Goal: Information Seeking & Learning: Learn about a topic

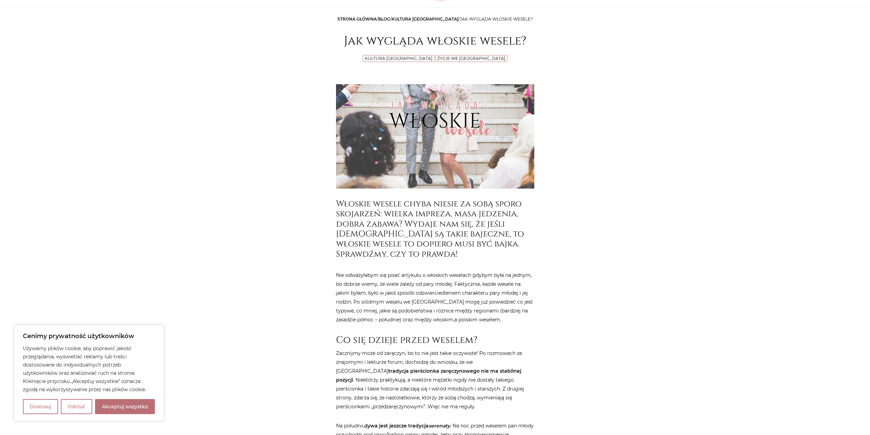
scroll to position [103, 0]
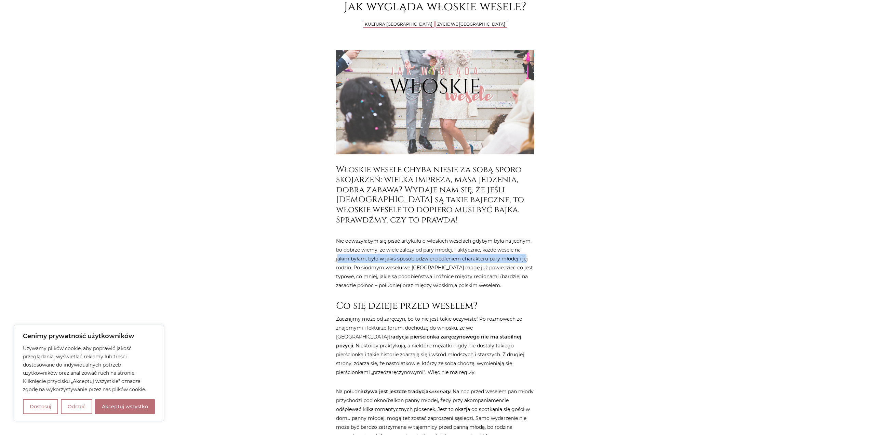
drag, startPoint x: 335, startPoint y: 257, endPoint x: 523, endPoint y: 256, distance: 188.4
click at [458, 250] on p "Nie odważyłabym się pisać artykułu o włoskich weselach gdybym była na jednym, b…" at bounding box center [435, 258] width 198 height 62
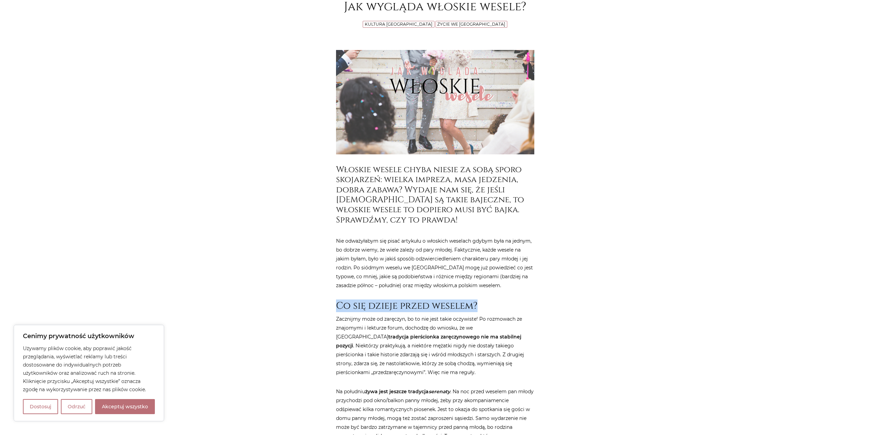
drag, startPoint x: 331, startPoint y: 303, endPoint x: 525, endPoint y: 311, distance: 194.1
click at [532, 307] on h2 "Co się dzieje przed weselem?" at bounding box center [435, 306] width 198 height 12
drag, startPoint x: 327, startPoint y: 320, endPoint x: 547, endPoint y: 328, distance: 220.4
drag, startPoint x: 388, startPoint y: 335, endPoint x: 576, endPoint y: 338, distance: 188.8
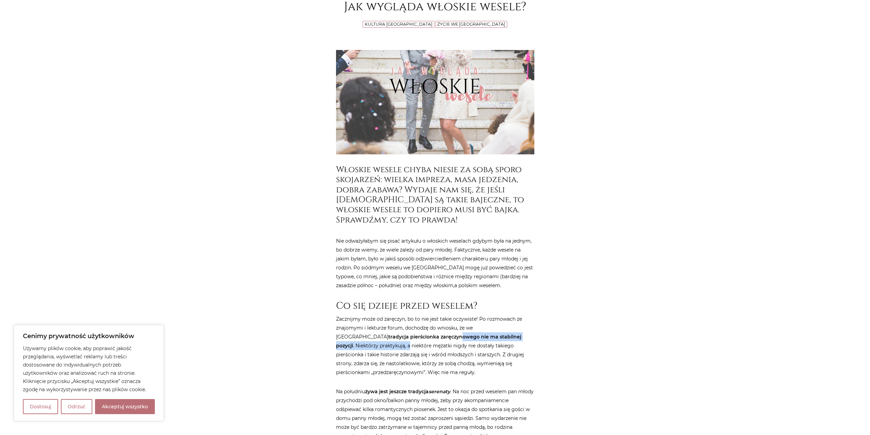
click at [451, 308] on h2 "Co się dzieje przed weselem?" at bounding box center [435, 306] width 198 height 12
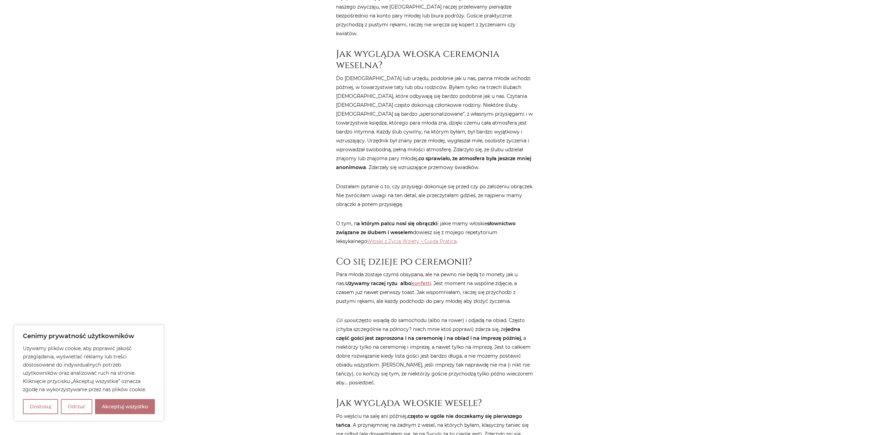
scroll to position [684, 0]
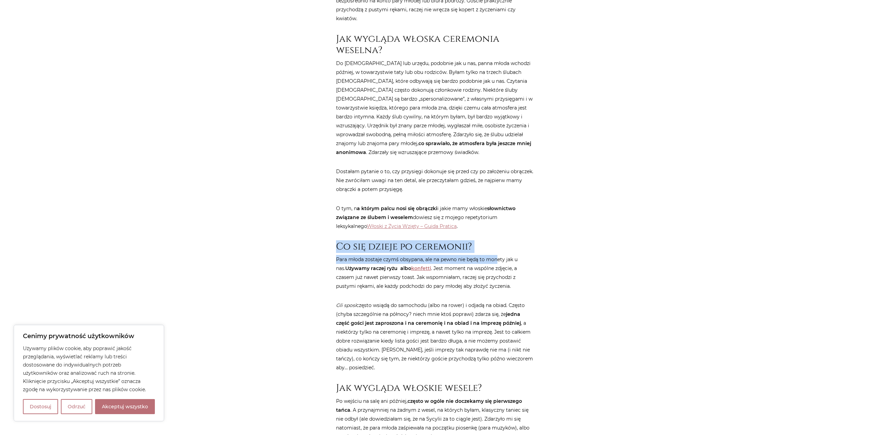
drag, startPoint x: 324, startPoint y: 231, endPoint x: 498, endPoint y: 238, distance: 173.8
click at [496, 238] on div "Strona główna / Blog / Kultura [GEOGRAPHIC_DATA] / Jak wygląda włoskie wesele? …" at bounding box center [435, 395] width 410 height 1993
click at [509, 255] on p "Para młoda zostaje czymś obsypana, ale na pewno nie będą to monety jak u nas. U…" at bounding box center [435, 273] width 198 height 36
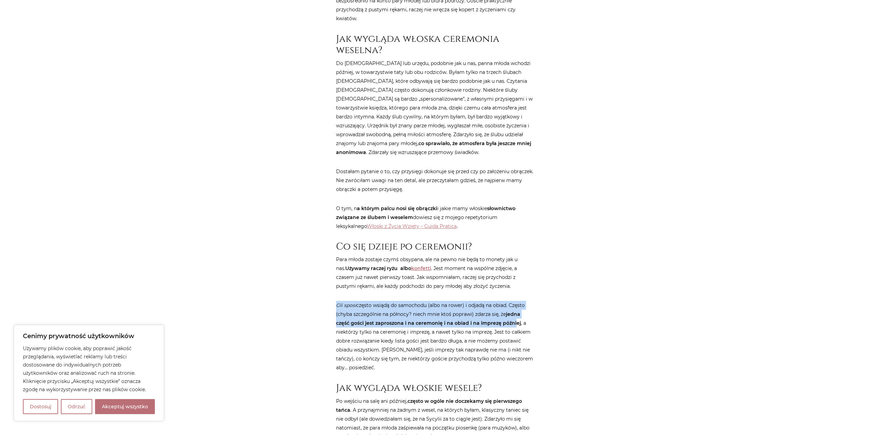
drag, startPoint x: 366, startPoint y: 290, endPoint x: 514, endPoint y: 304, distance: 149.1
click at [514, 304] on div "Strona główna / Blog / Kultura [GEOGRAPHIC_DATA] / Jak wygląda włoskie wesele? …" at bounding box center [435, 395] width 410 height 1993
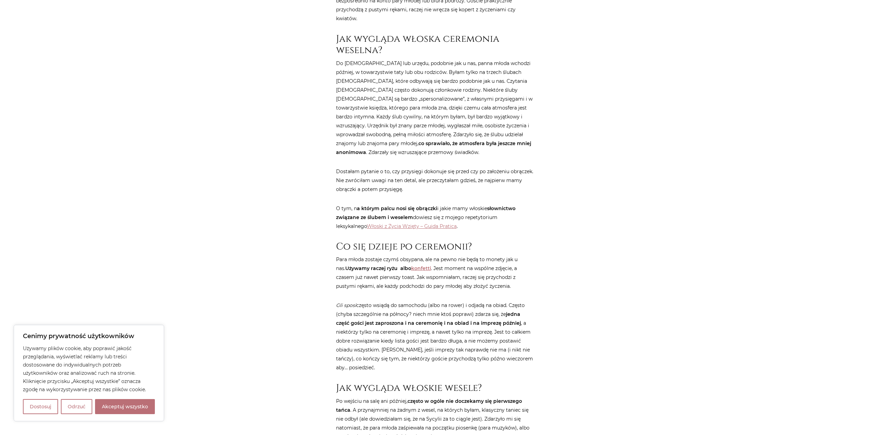
click at [492, 343] on p "Gli sposi często wsiądą do samochodu (albo na rower) i odjadą na obiad. Często …" at bounding box center [435, 336] width 198 height 71
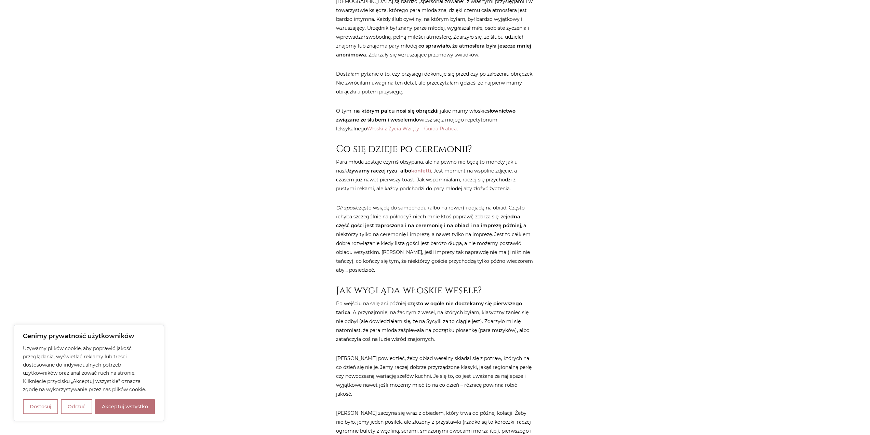
scroll to position [786, 0]
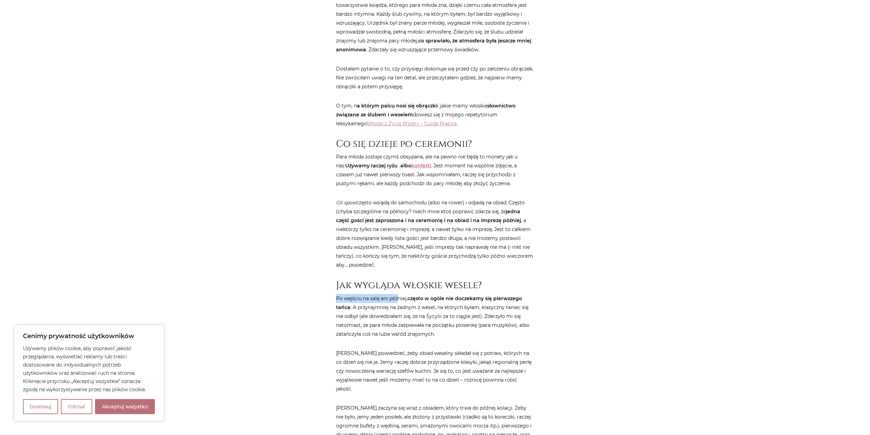
drag, startPoint x: 333, startPoint y: 281, endPoint x: 399, endPoint y: 281, distance: 66.7
click at [399, 281] on div "Strona główna / Blog / Kultura [GEOGRAPHIC_DATA] / Jak wygląda włoskie wesele? …" at bounding box center [435, 222] width 205 height 1851
click at [379, 294] on p "Po wejściu na salę ani później, często w ogóle nie doczekamy się pierwszego tań…" at bounding box center [435, 316] width 198 height 44
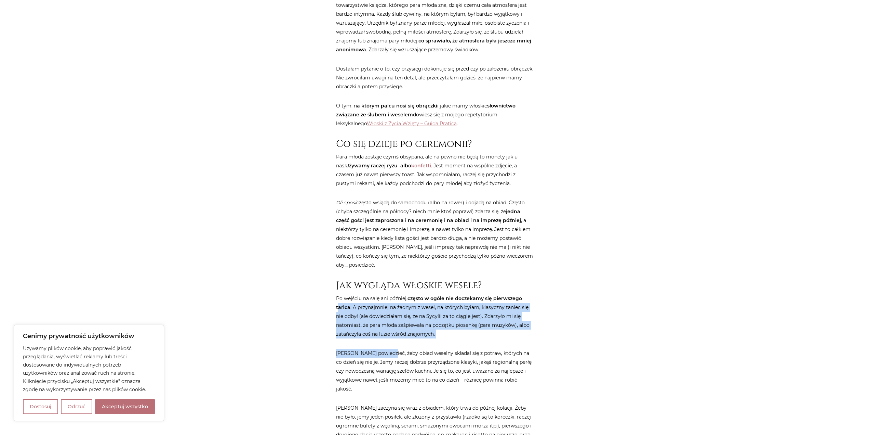
drag, startPoint x: 338, startPoint y: 289, endPoint x: 381, endPoint y: 326, distance: 56.3
click at [381, 326] on article "Strona główna / Blog / Kultura [GEOGRAPHIC_DATA] / Jak wygląda włoskie wesele? …" at bounding box center [435, 217] width 198 height 1841
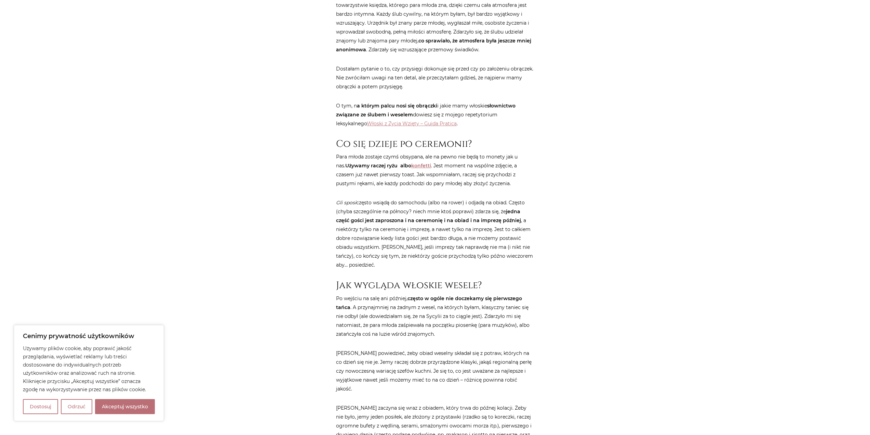
click at [320, 283] on div "Strona główna / Blog / Kultura [GEOGRAPHIC_DATA] / Jak wygląda włoskie wesele? …" at bounding box center [435, 293] width 410 height 1993
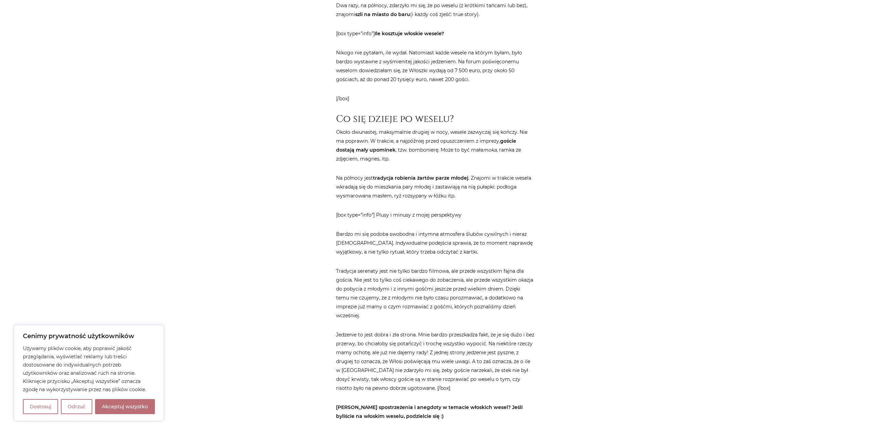
scroll to position [1504, 0]
